Goal: Entertainment & Leisure: Consume media (video, audio)

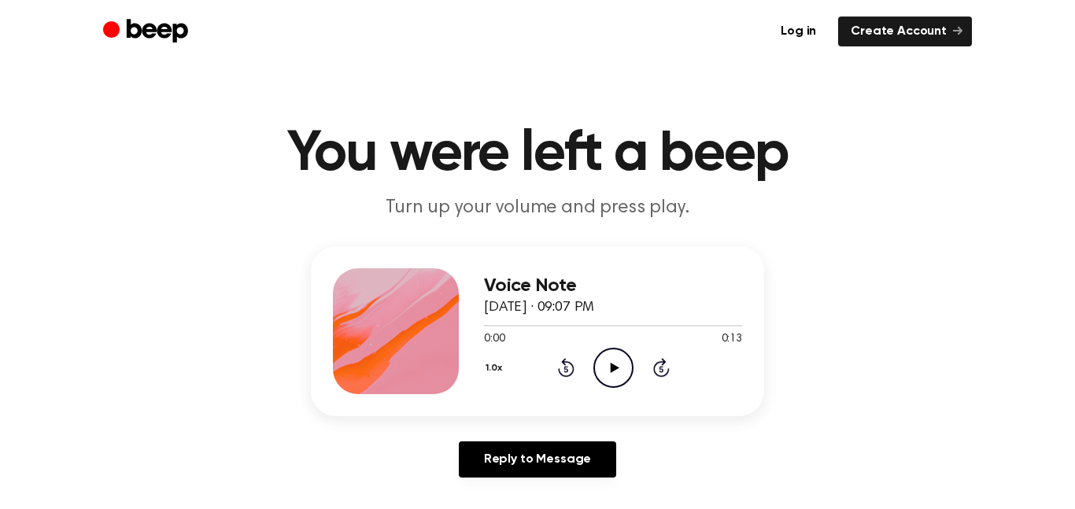
click at [598, 408] on div "Voice Note [DATE] · 09:07 PM 0:00 0:13 Your browser does not support the [objec…" at bounding box center [537, 331] width 453 height 170
click at [610, 398] on div "Voice Note [DATE] · 09:07 PM 0:00 0:13 Your browser does not support the [objec…" at bounding box center [537, 331] width 453 height 170
click at [623, 374] on icon "Play Audio" at bounding box center [613, 368] width 40 height 40
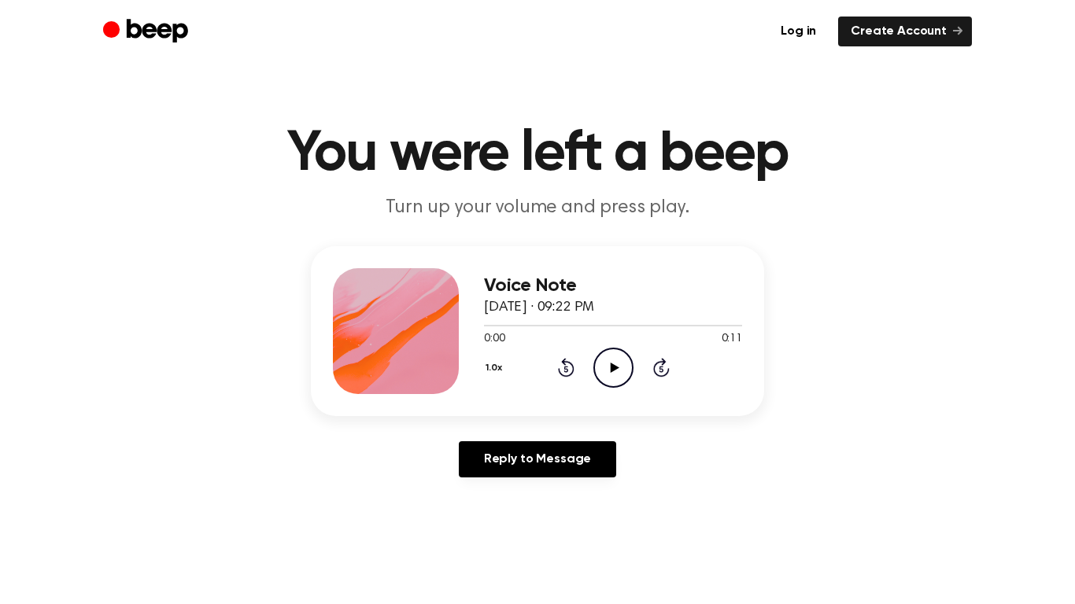
click at [252, 255] on div "Voice Note August 28, 2025 · 09:22 PM 0:00 0:11 Your browser does not support t…" at bounding box center [537, 368] width 1037 height 244
